Goal: Go to known website: Access a specific website the user already knows

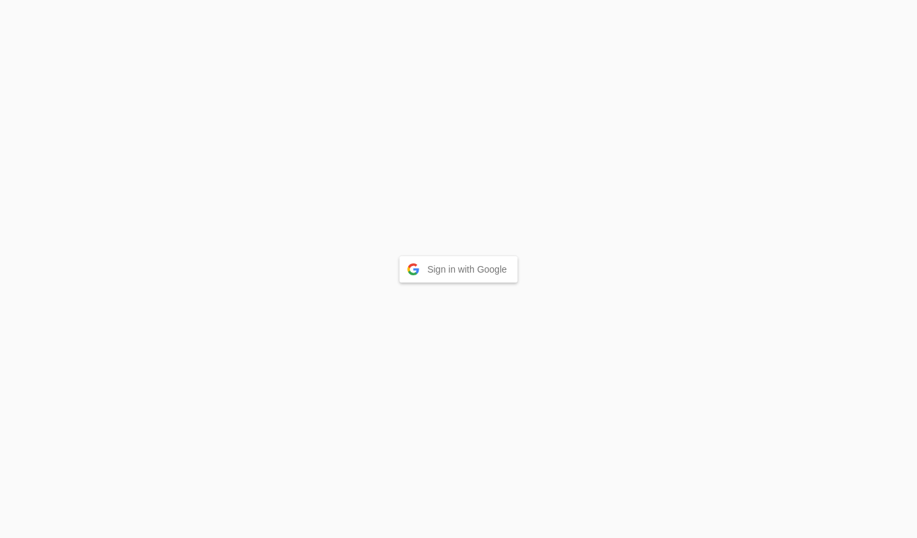
drag, startPoint x: 0, startPoint y: 0, endPoint x: 478, endPoint y: 265, distance: 546.2
click at [478, 265] on button "Sign in with Google" at bounding box center [459, 269] width 118 height 26
